Goal: Information Seeking & Learning: Learn about a topic

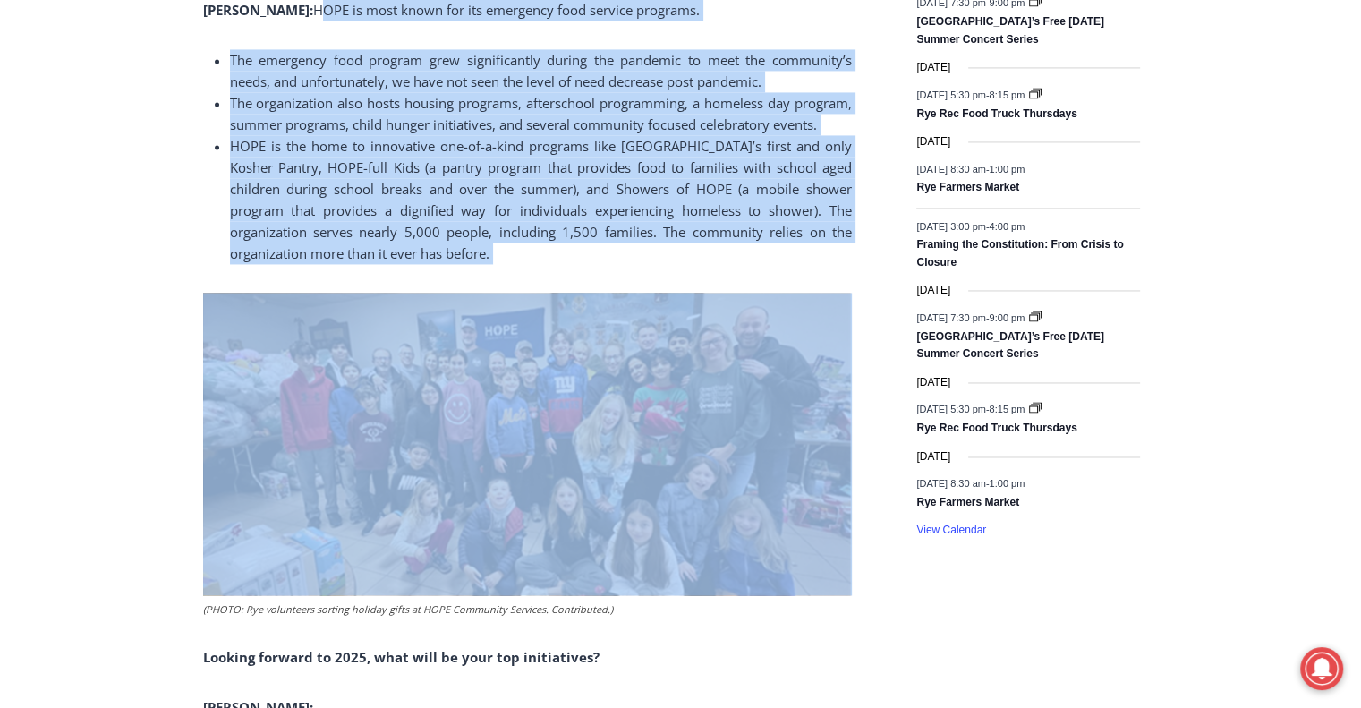
scroll to position [2773, 0]
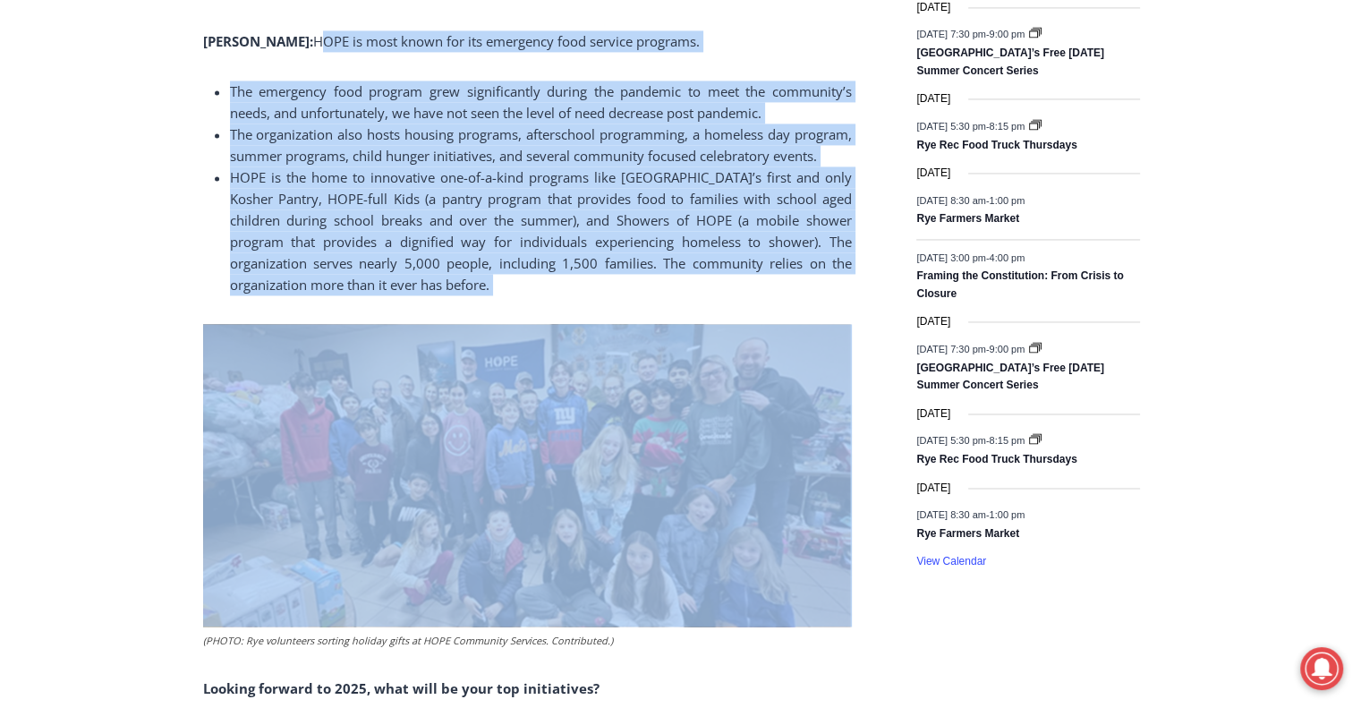
drag, startPoint x: 256, startPoint y: 216, endPoint x: 516, endPoint y: 292, distance: 271.0
copy div "HOPE is most known for its emergency food service programs. The emergency food …"
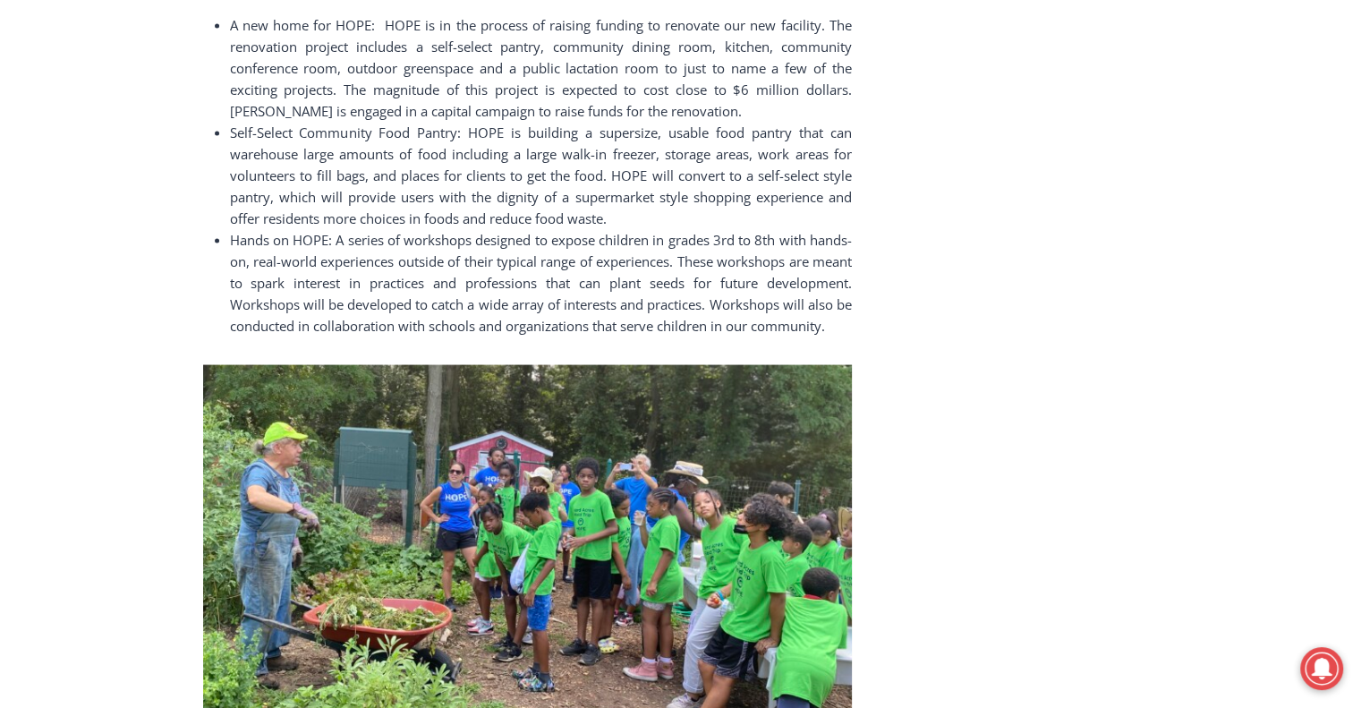
scroll to position [3399, 0]
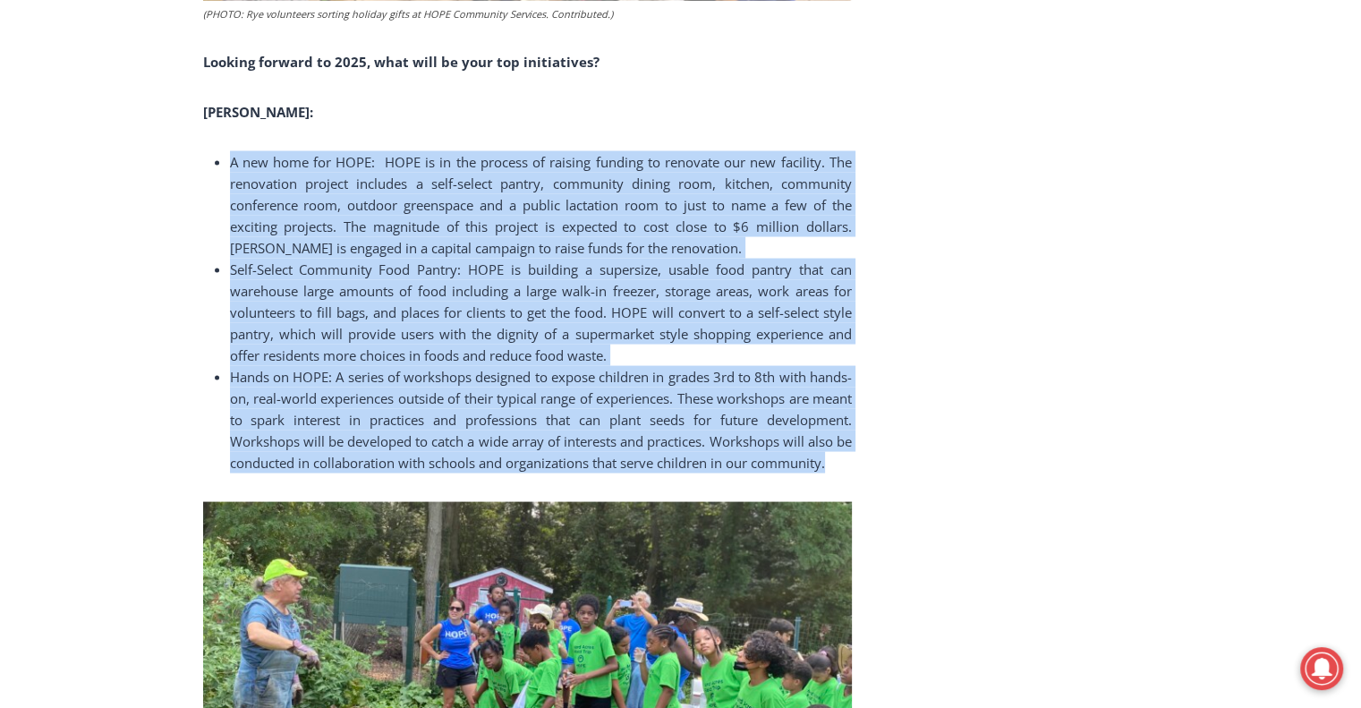
drag, startPoint x: 409, startPoint y: 489, endPoint x: 209, endPoint y: 151, distance: 392.6
click at [209, 150] on ul "A new home for HOPE: HOPE is in the process of raising funding to renovate our …" at bounding box center [527, 311] width 649 height 322
copy ul "L ips dolo sit AMET: CONS ad el sed doeiusm te incidid utlabor et dolorema ali …"
click at [786, 242] on li "A new home for HOPE: HOPE is in the process of raising funding to renovate our …" at bounding box center [541, 203] width 622 height 107
drag, startPoint x: 426, startPoint y: 489, endPoint x: 300, endPoint y: 111, distance: 398.9
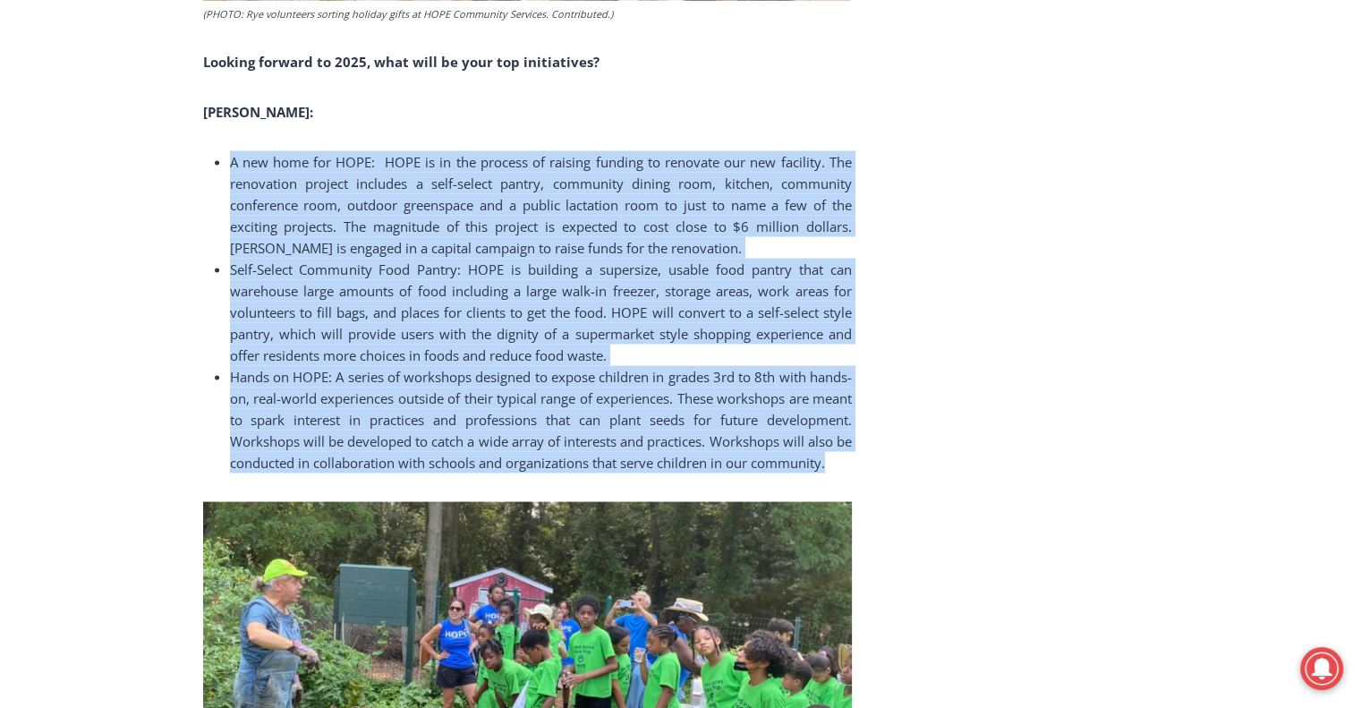
copy div "A new home for HOPE: HOPE is in the process of raising funding to renovate our …"
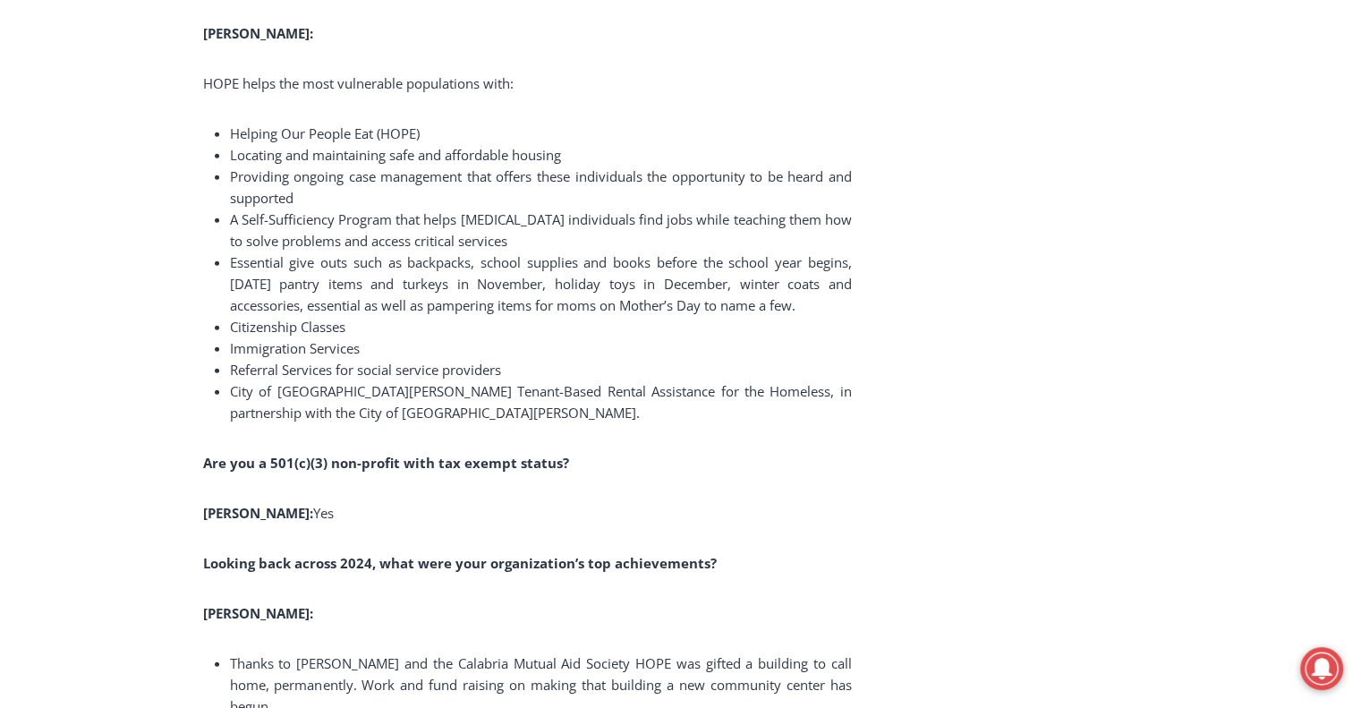
scroll to position [4383, 0]
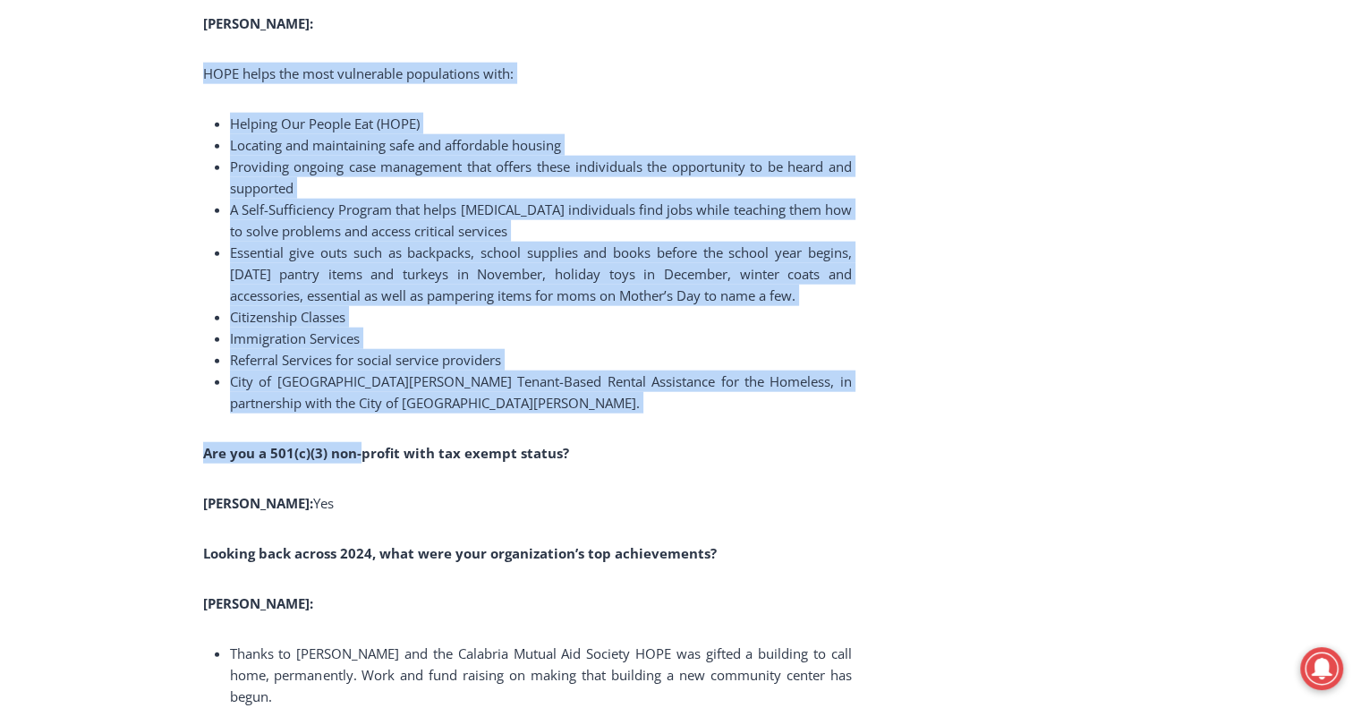
drag, startPoint x: 361, startPoint y: 437, endPoint x: 193, endPoint y: 95, distance: 380.5
copy div "HOPE helps the most vulnerable populations with: Helping Our People Eat (HOPE) …"
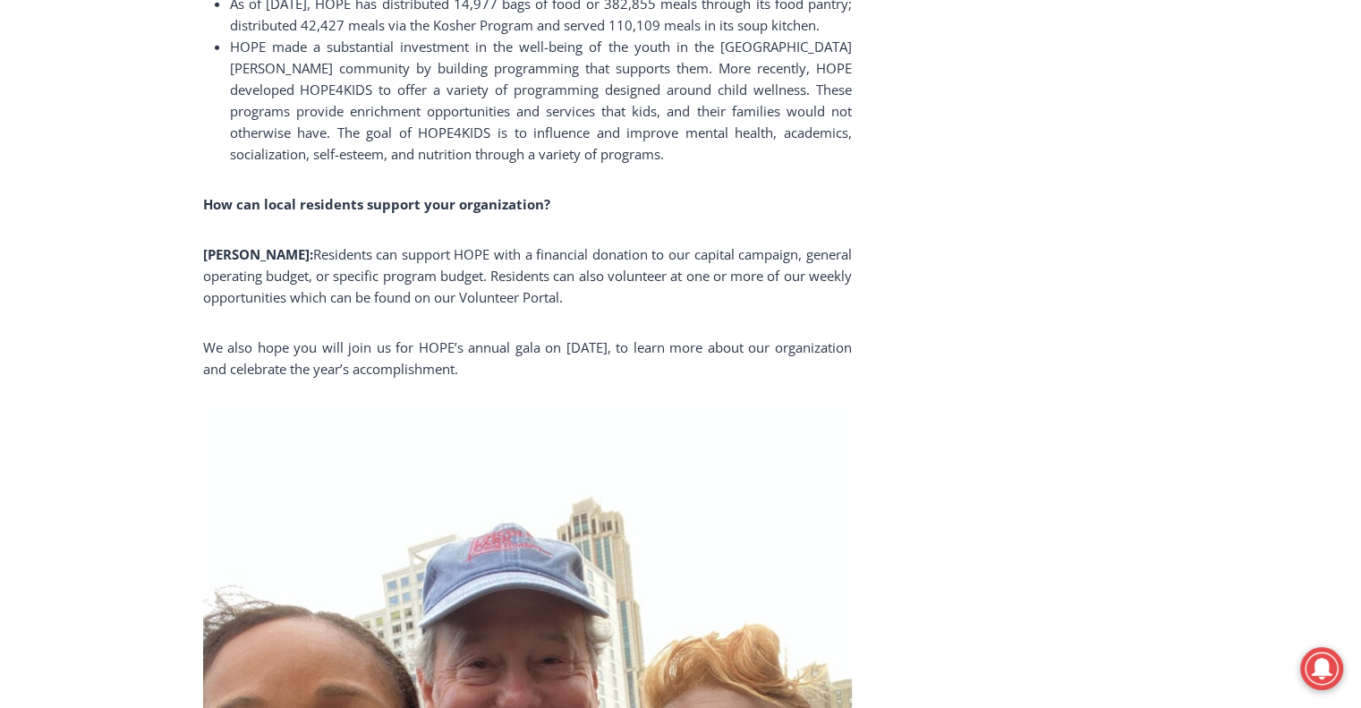
scroll to position [5099, 0]
drag, startPoint x: 617, startPoint y: 344, endPoint x: 231, endPoint y: 278, distance: 391.9
click at [566, 378] on p "We also hope you will join us for HOPE’s annual gala on [DATE], to learn more a…" at bounding box center [527, 356] width 649 height 43
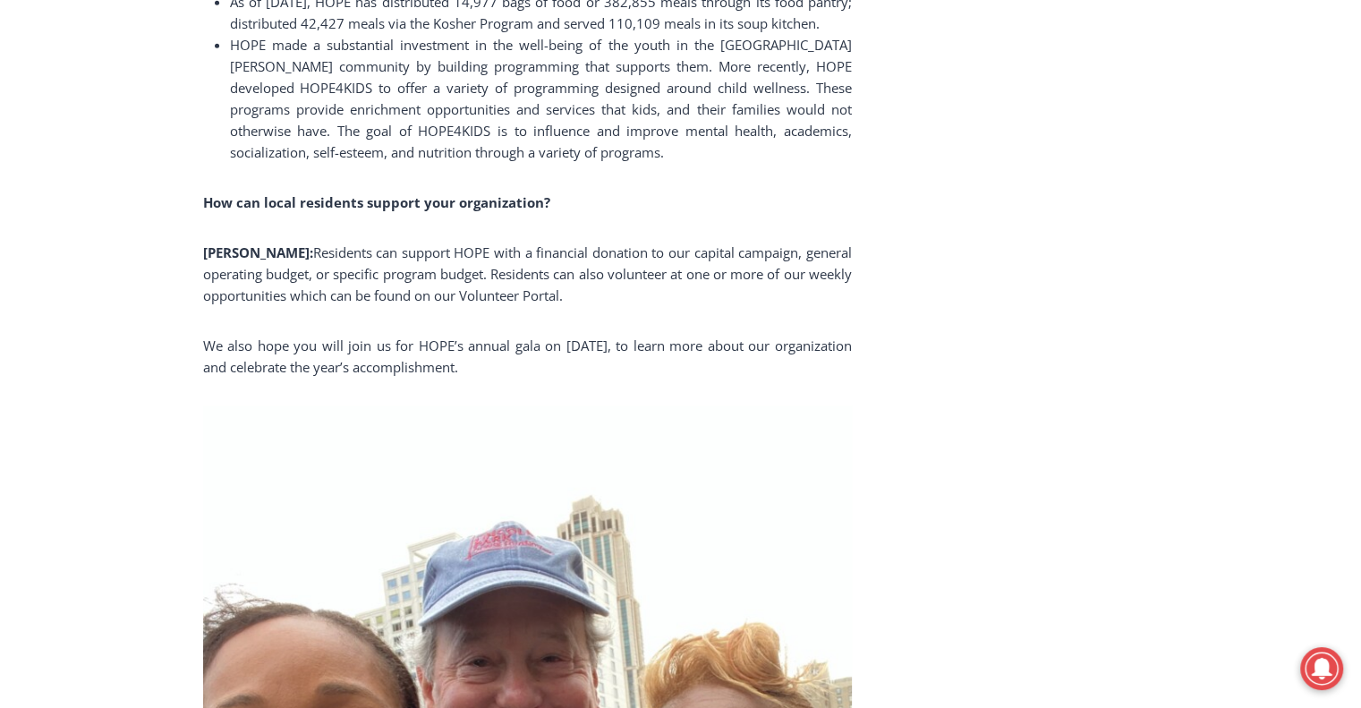
click at [555, 378] on p "We also hope you will join us for HOPE’s annual gala on [DATE], to learn more a…" at bounding box center [527, 356] width 649 height 43
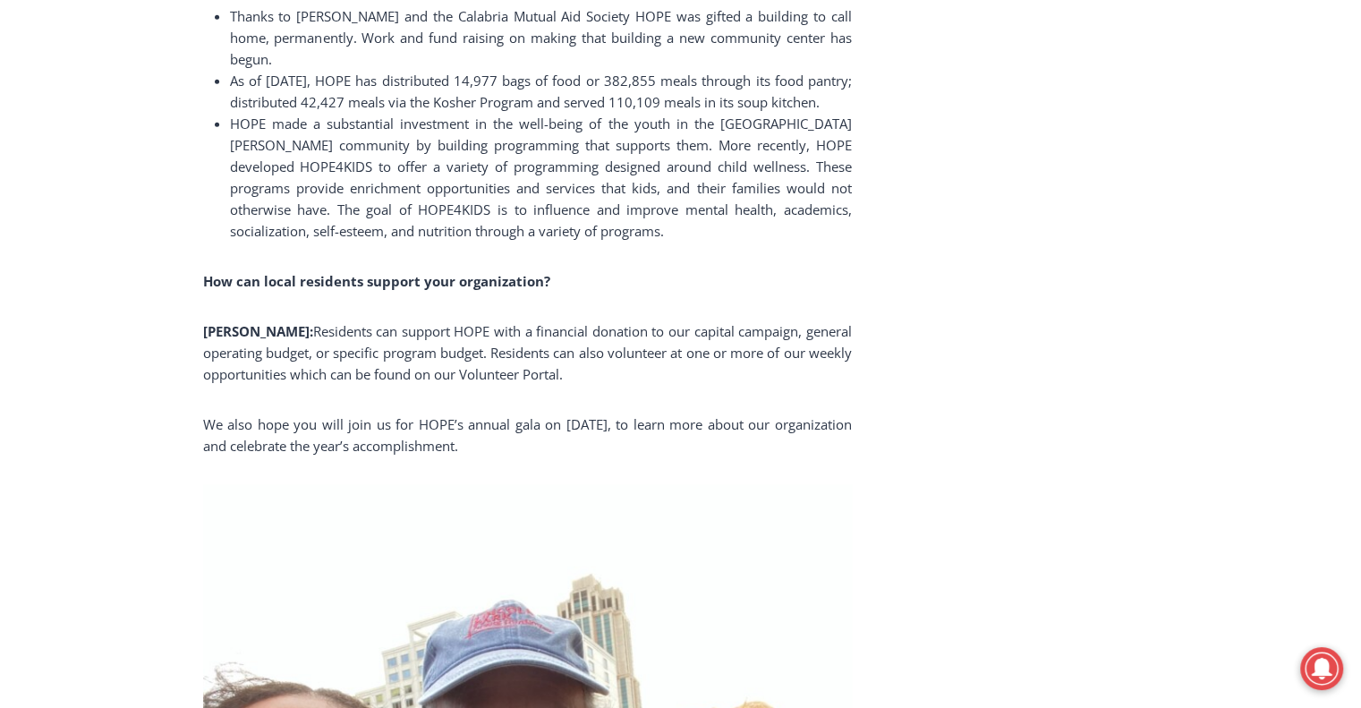
scroll to position [5010, 0]
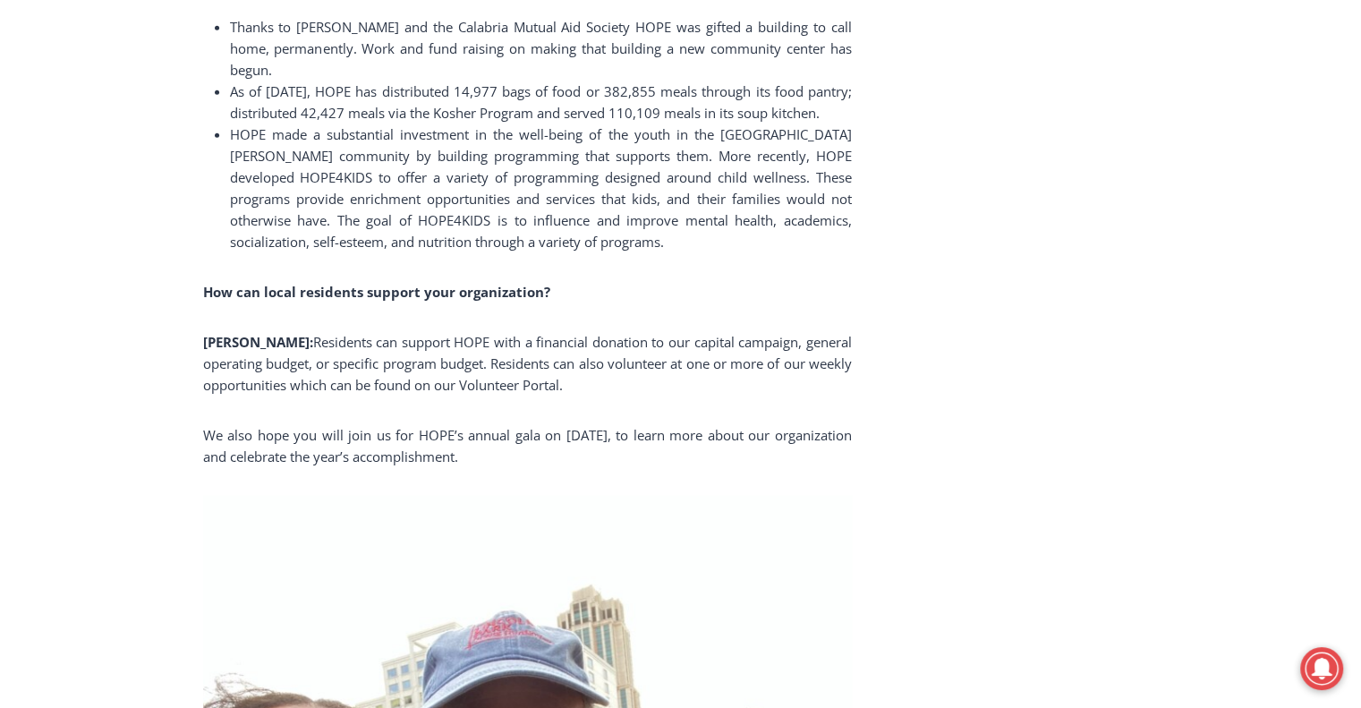
drag, startPoint x: 544, startPoint y: 502, endPoint x: 261, endPoint y: 373, distance: 310.7
click at [261, 373] on div "Giving Rye coverage is underwritten by [PERSON_NAME]'s Good Humor please patron…" at bounding box center [527, 48] width 649 height 8535
copy div "Residents can support HOPE with a financial donation to our capital campaign, g…"
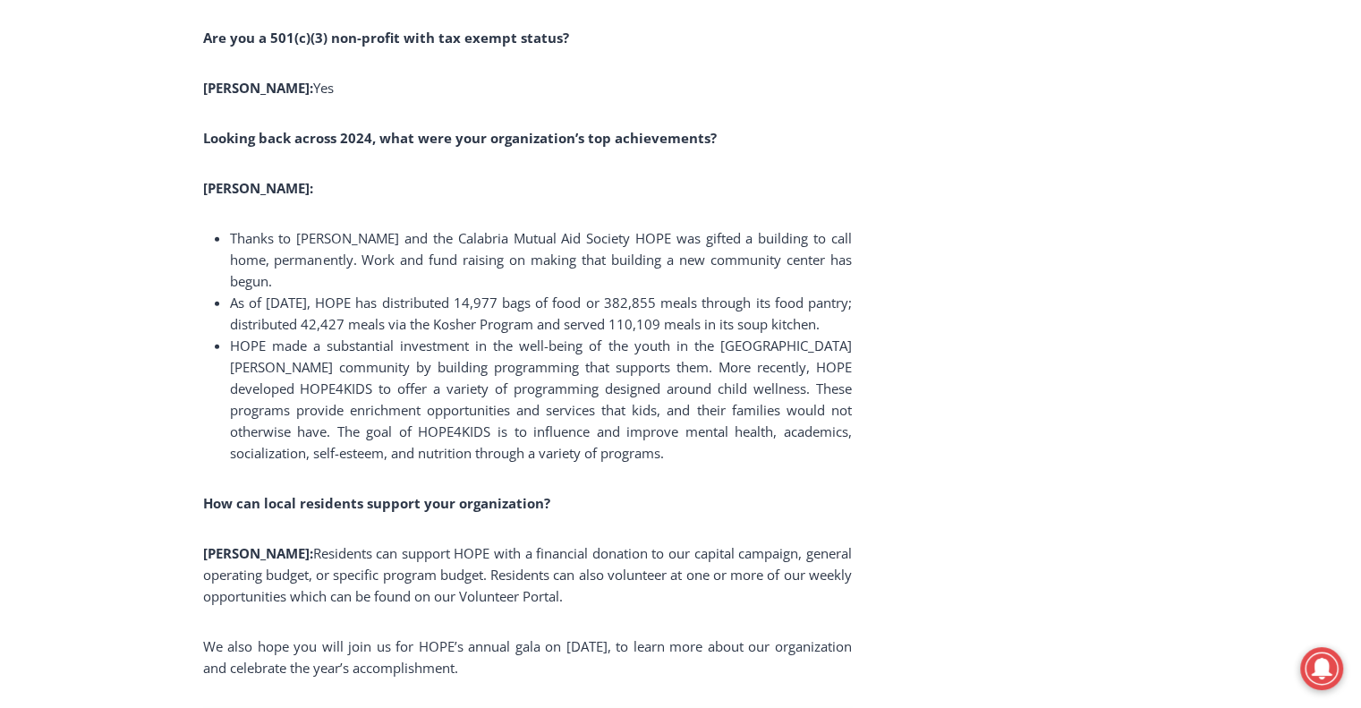
scroll to position [4831, 0]
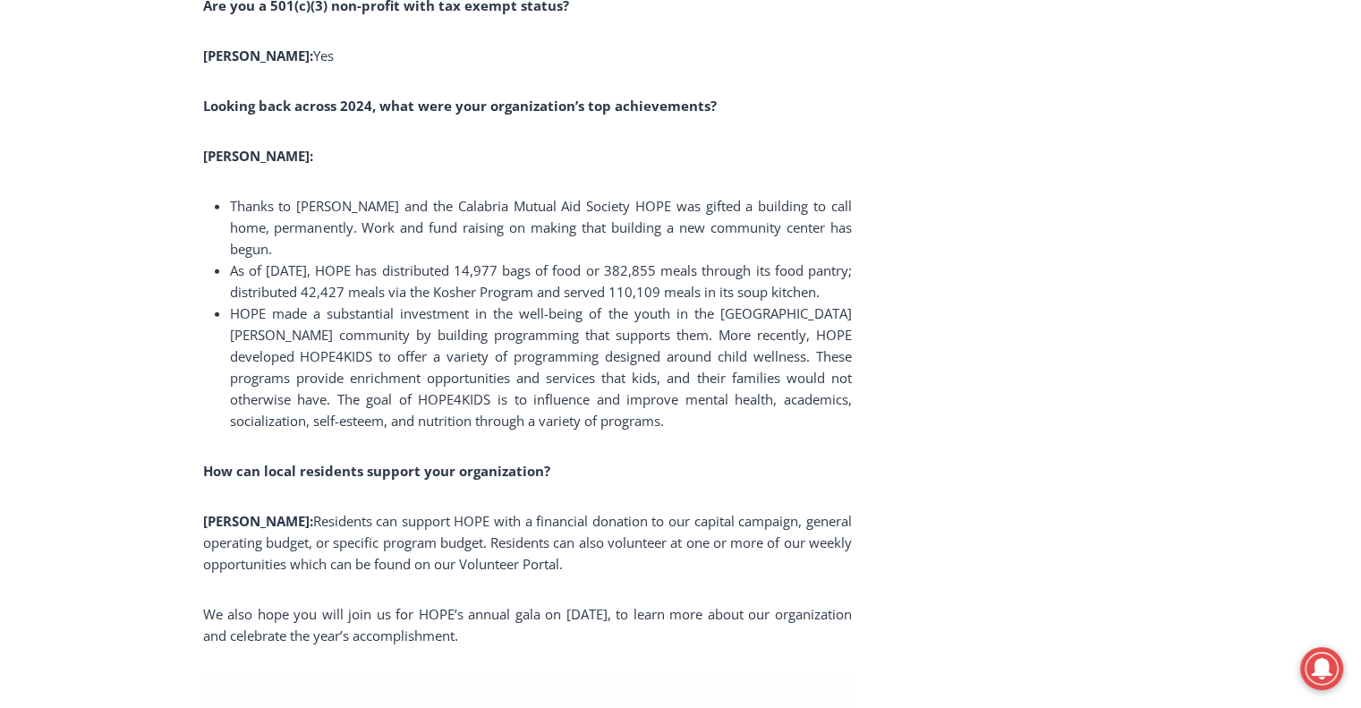
click at [477, 429] on span "HOPE made a substantial investment in the well-being of the youth in the [GEOGR…" at bounding box center [541, 366] width 622 height 125
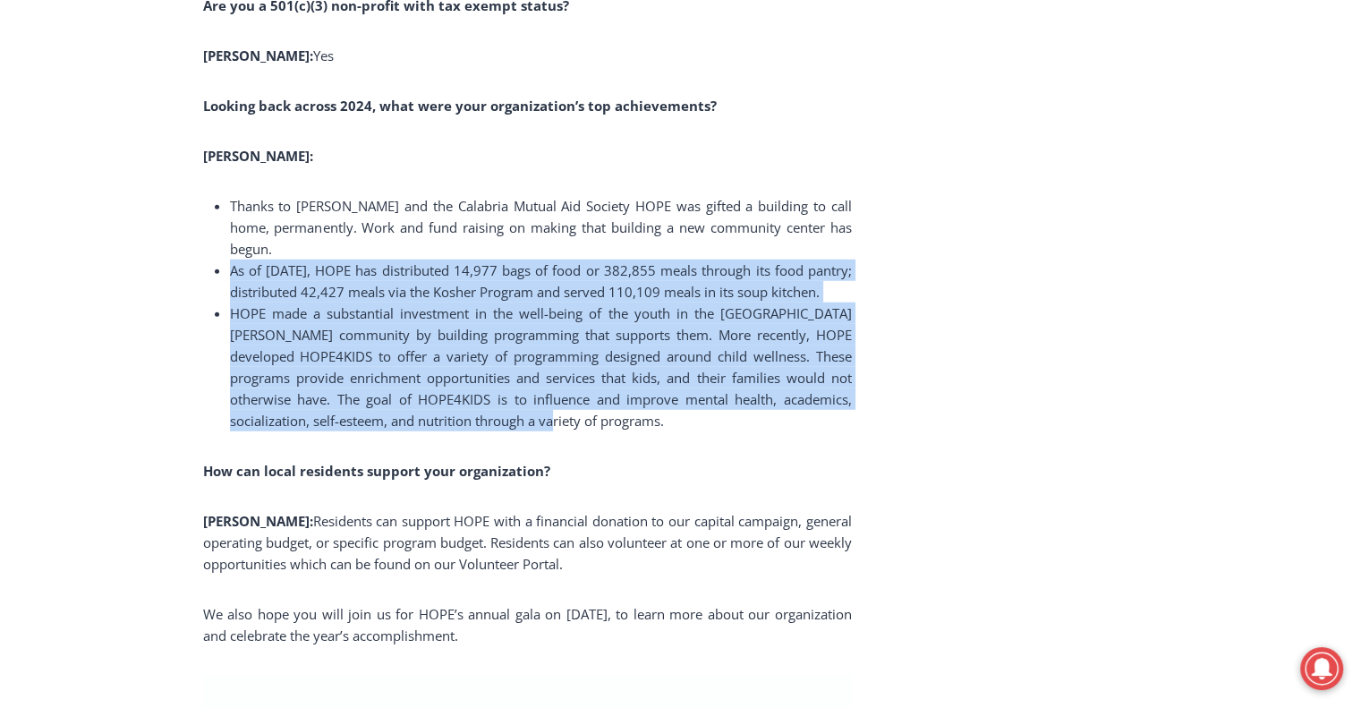
drag, startPoint x: 490, startPoint y: 466, endPoint x: 227, endPoint y: 284, distance: 319.6
click at [227, 284] on ul "Thanks to [PERSON_NAME] and the Calabria Mutual Aid Society HOPE was gifted a b…" at bounding box center [527, 313] width 649 height 236
copy ul "As of [DATE], HOPE has distributed 14,977 bags of food or 382,855 meals through…"
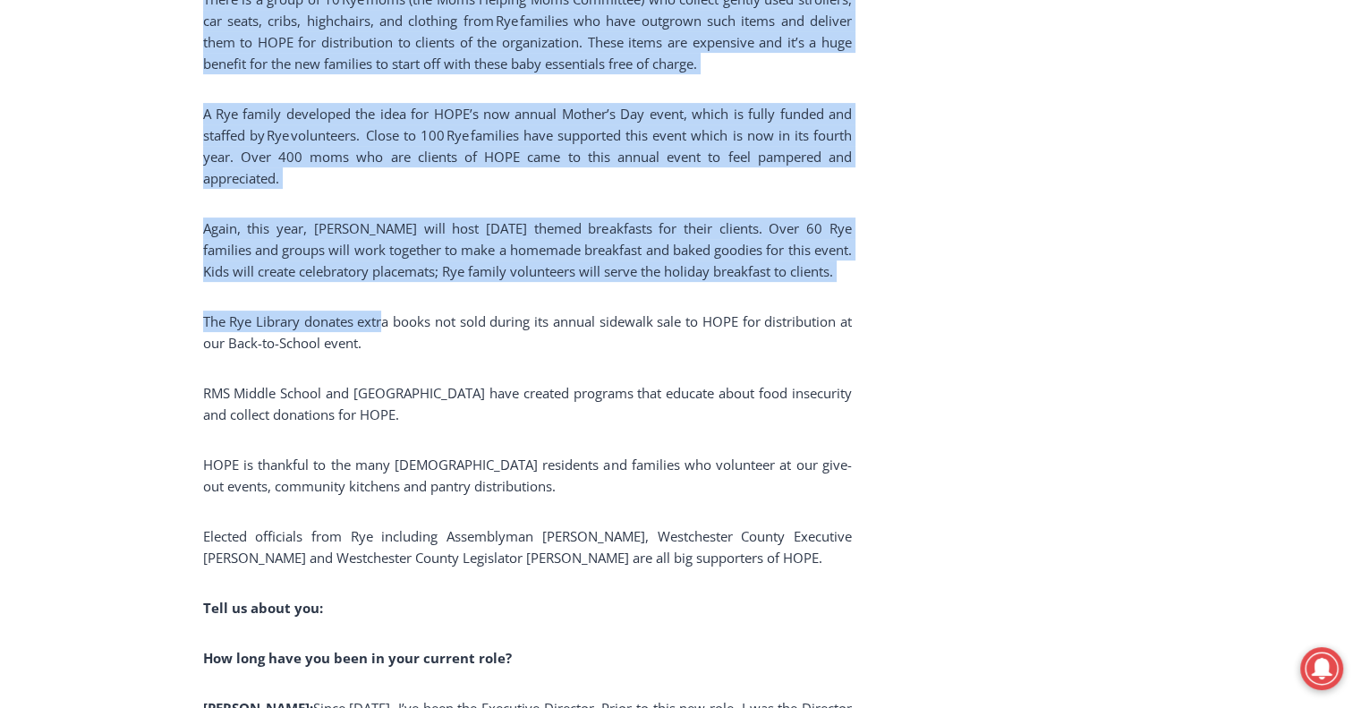
scroll to position [7425, 0]
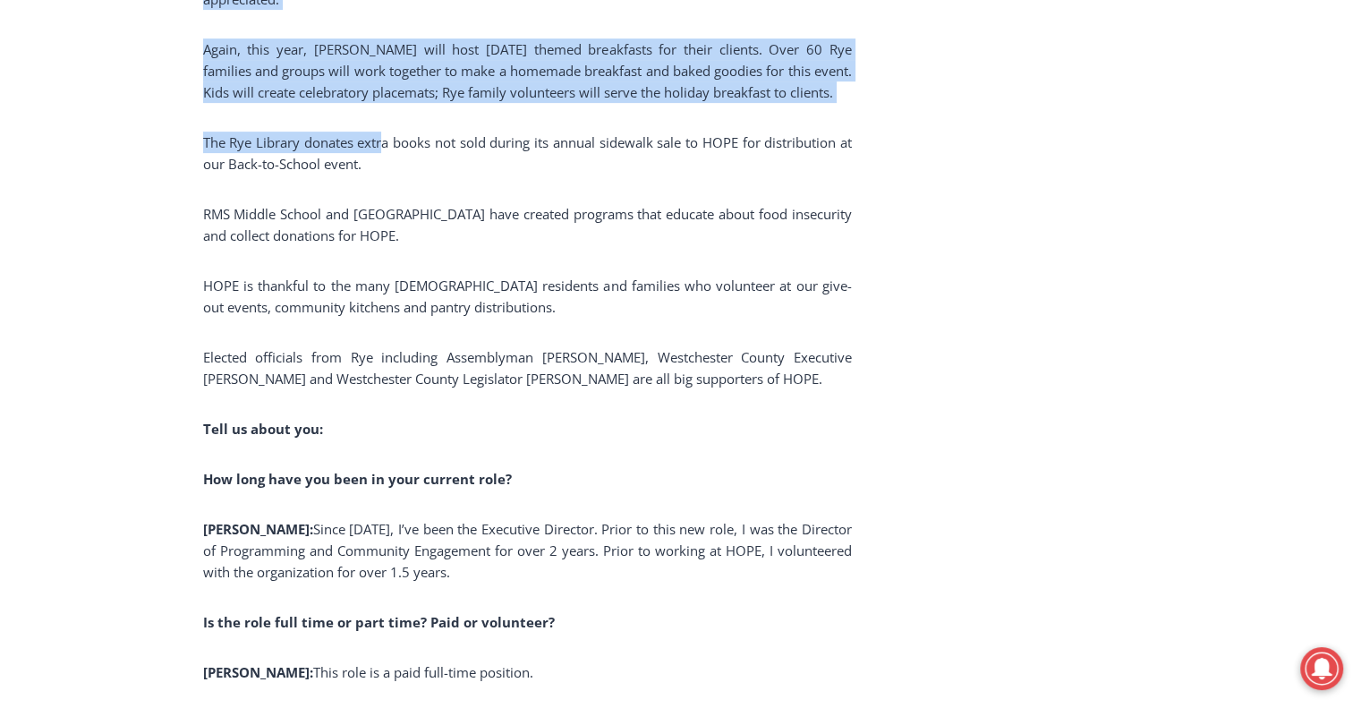
drag, startPoint x: 267, startPoint y: 157, endPoint x: 791, endPoint y: 403, distance: 578.7
copy div "Lo ipsu 9 dolorsita Con adipiscin eli seddo ei tem Incid ut Laboreetd, Magna Al…"
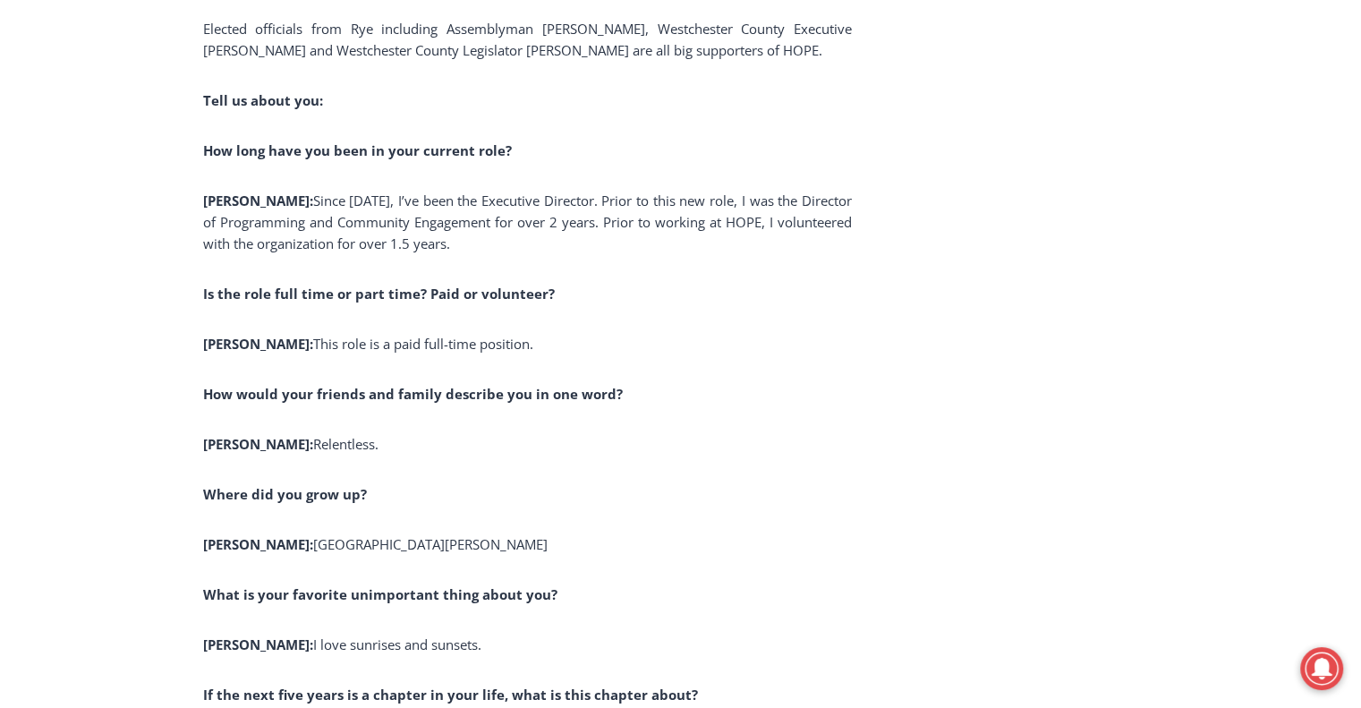
scroll to position [7783, 0]
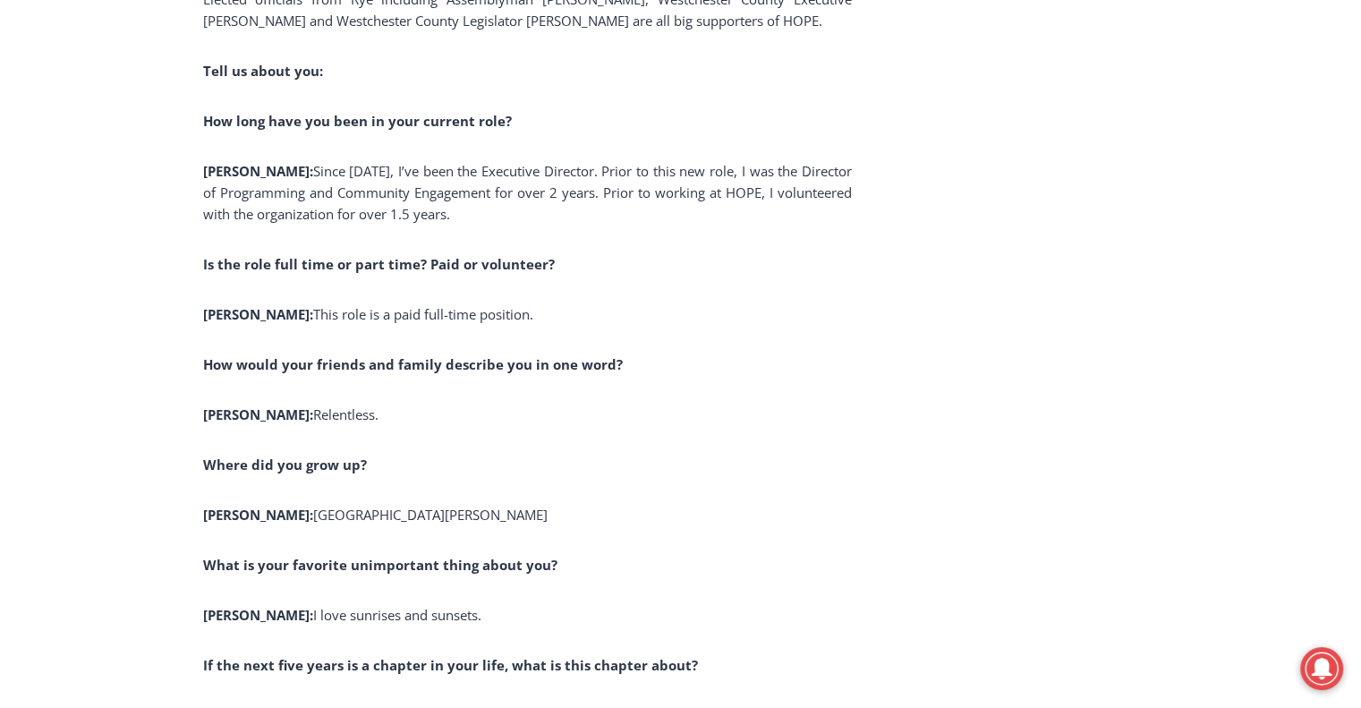
drag, startPoint x: 257, startPoint y: 195, endPoint x: 461, endPoint y: 242, distance: 209.4
click at [461, 225] on p "[PERSON_NAME]: Since [DATE], I’ve been the Executive Director. Prior to this ne…" at bounding box center [527, 192] width 649 height 64
copy span "Since [DATE], I’ve been the Executive Director. Prior to this new role, I was t…"
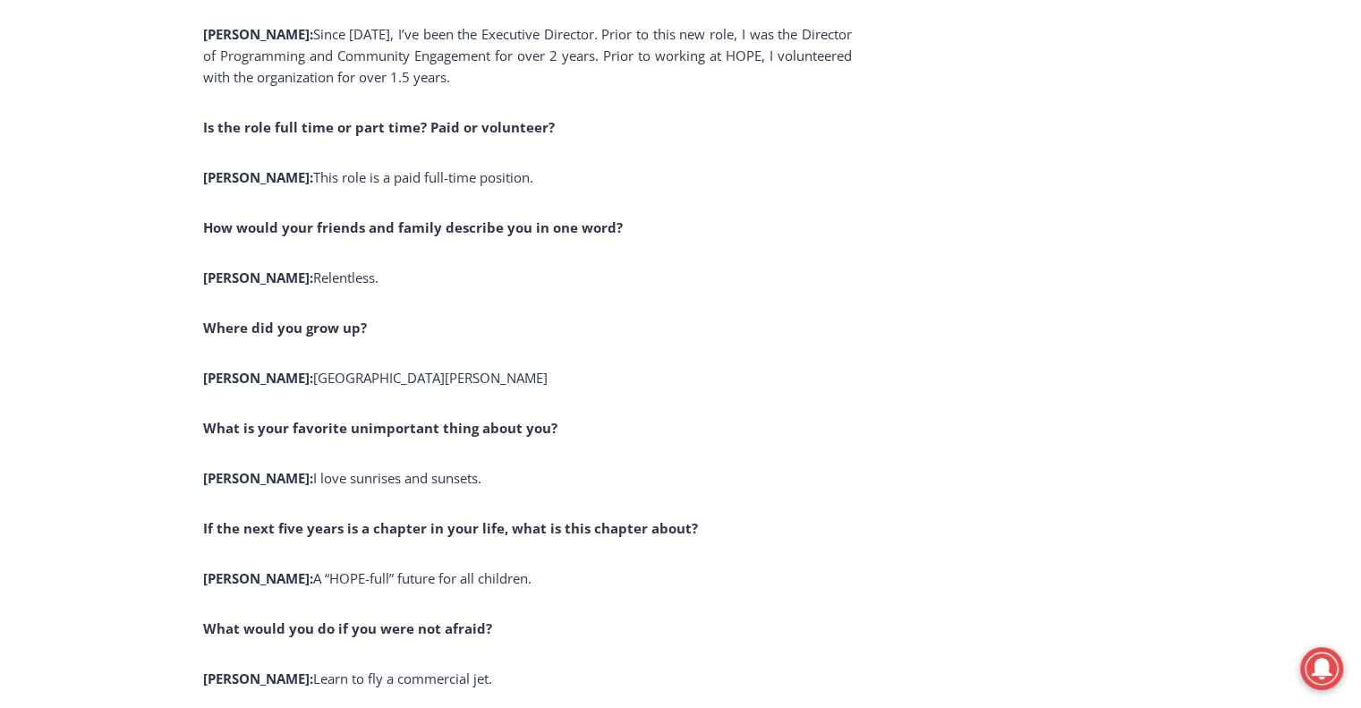
scroll to position [7962, 0]
